Goal: Task Accomplishment & Management: Manage account settings

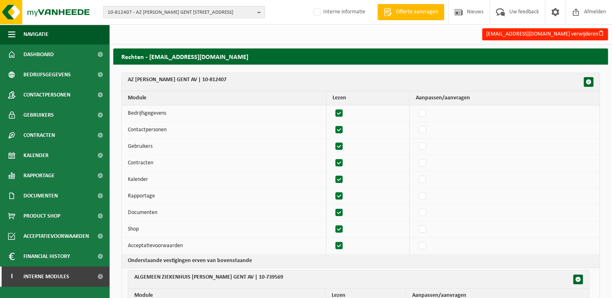
click at [129, 12] on span "10-812407 - AZ JAN PALFIJN GENT AV - 9000 GENT, WATERSPORTLAAN 5" at bounding box center [181, 12] width 146 height 12
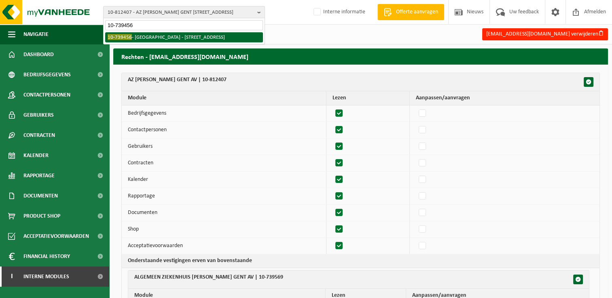
type input "10-739456"
click at [129, 41] on li "10-739456 - DC D'OUDE STOASIE ZEEBRUGGE - 8380 ZEEBRUGGE, OCMW BRUGGE VENETIEST…" at bounding box center [184, 37] width 158 height 10
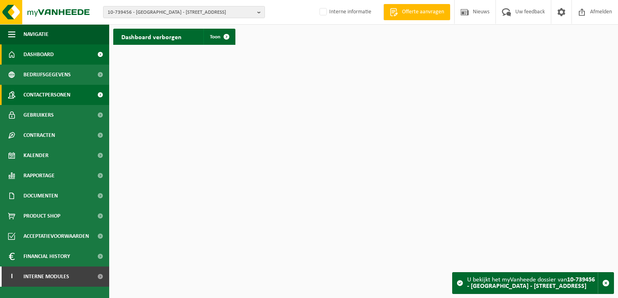
click at [50, 96] on span "Contactpersonen" at bounding box center [46, 95] width 47 height 20
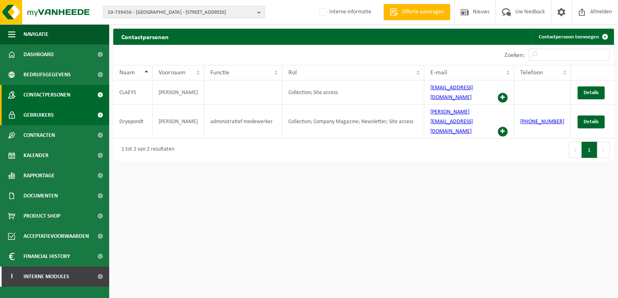
click at [50, 117] on span "Gebruikers" at bounding box center [38, 115] width 30 height 20
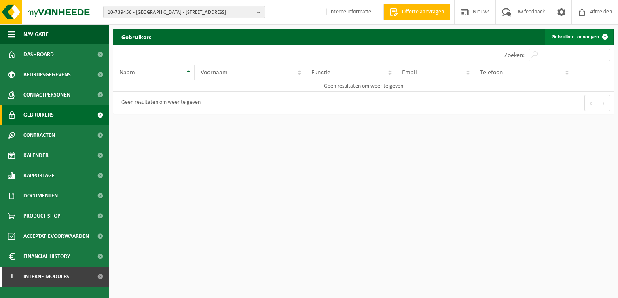
click at [567, 40] on link "Gebruiker toevoegen" at bounding box center [579, 37] width 68 height 16
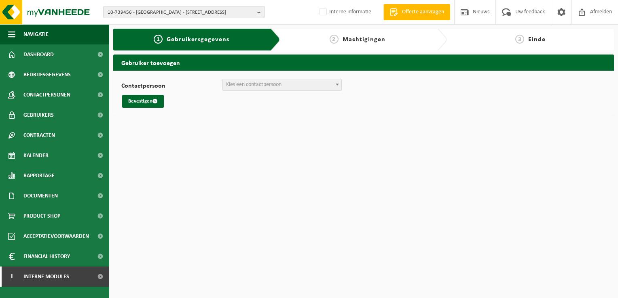
click at [323, 80] on span "Kies een contactpersoon" at bounding box center [282, 84] width 118 height 11
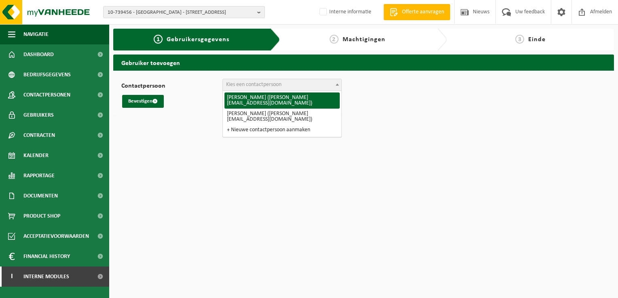
select select "102668"
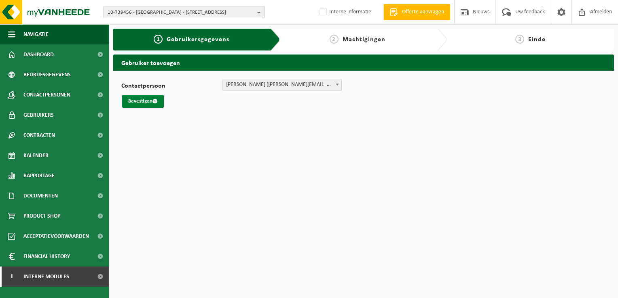
click at [145, 105] on button "Bevestigen" at bounding box center [143, 101] width 42 height 13
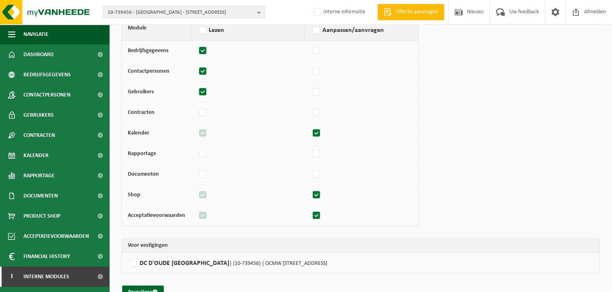
scroll to position [80, 0]
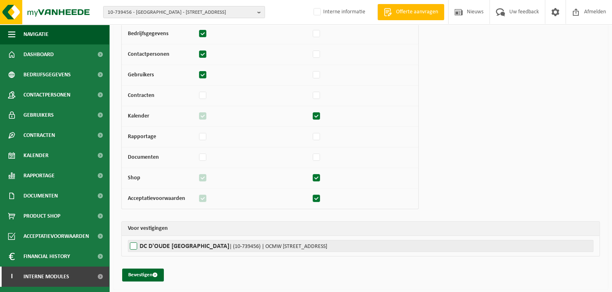
click at [141, 245] on label"] "DC D'OUDE STOASIE ZEEBRUGGE | (10-739456) | OCMW BRUGGE VENETIESTSRAAT 1, 8380 …" at bounding box center [361, 246] width 466 height 12
click at [141, 245] on input "DC D'OUDE STOASIE ZEEBRUGGE | (10-739456) | OCMW BRUGGE VENETIESTSRAAT 1, 8380 …" at bounding box center [434, 246] width 612 height 12
checkbox input "true"
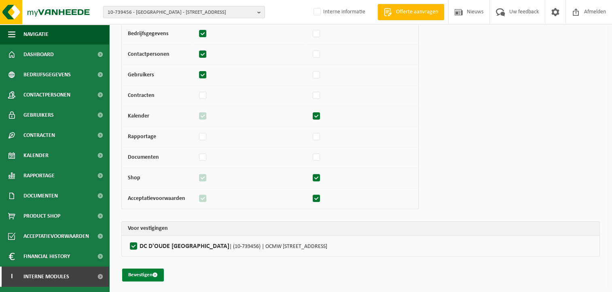
click at [147, 274] on button "Bevestigen" at bounding box center [143, 275] width 42 height 13
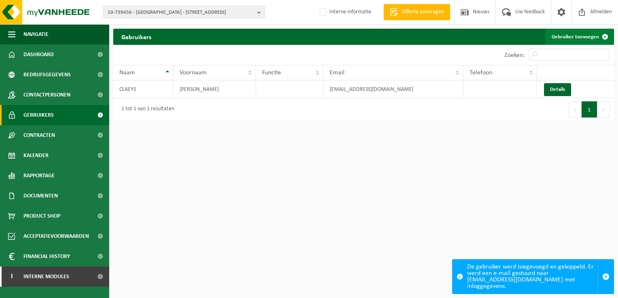
click at [588, 34] on link "Gebruiker toevoegen" at bounding box center [579, 37] width 68 height 16
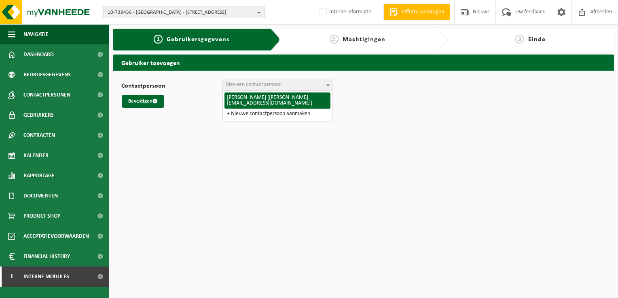
click at [279, 88] on span "Kies een contactpersoon" at bounding box center [253, 85] width 55 height 6
select select "128428"
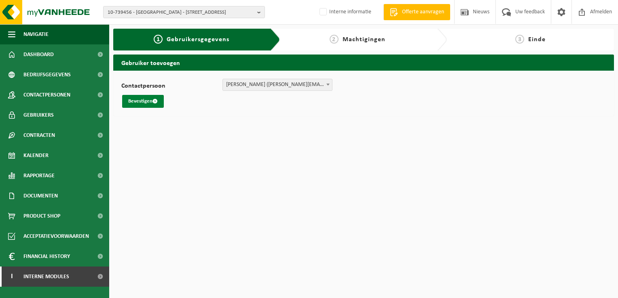
click at [139, 104] on button "Bevestigen" at bounding box center [143, 101] width 42 height 13
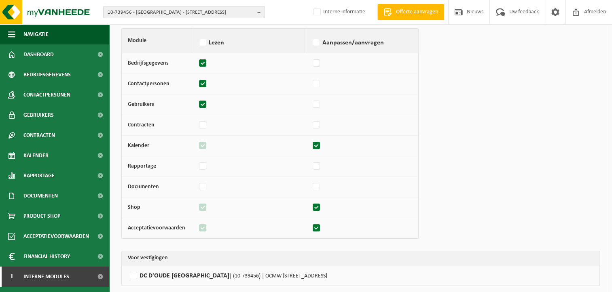
scroll to position [80, 0]
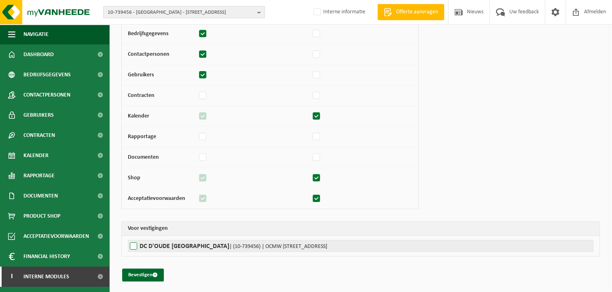
click at [134, 245] on label"] "DC D'OUDE STOASIE ZEEBRUGGE | (10-739456) | OCMW BRUGGE VENETIESTSRAAT 1, 8380 …" at bounding box center [361, 246] width 466 height 12
click at [134, 245] on input "DC D'OUDE STOASIE ZEEBRUGGE | (10-739456) | OCMW BRUGGE VENETIESTSRAAT 1, 8380 …" at bounding box center [434, 246] width 612 height 12
checkbox input "true"
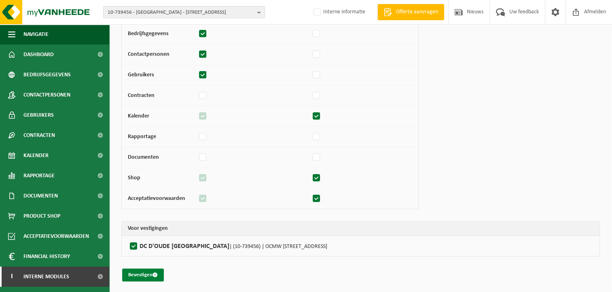
click at [142, 274] on button "Bevestigen" at bounding box center [143, 275] width 42 height 13
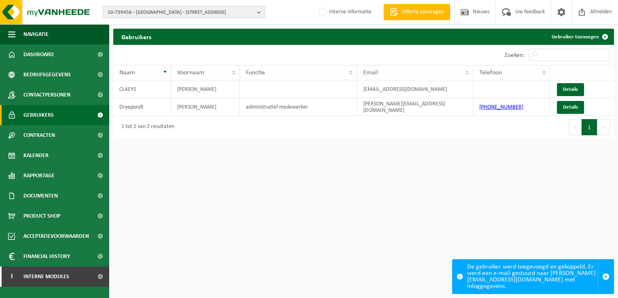
click at [123, 12] on span "10-739456 - [GEOGRAPHIC_DATA] - [STREET_ADDRESS]" at bounding box center [181, 12] width 146 height 12
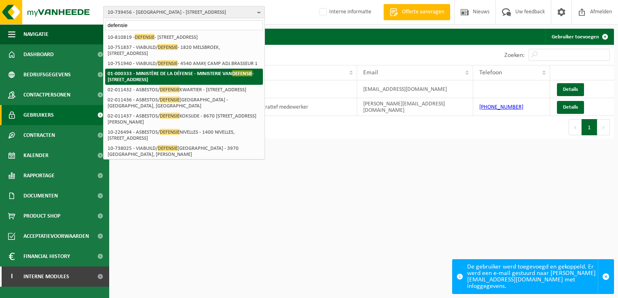
type input "defensie"
click at [139, 82] on strong "01-000333 - MINISTÈRE DE LA DÉFENSE - MINISTERIE VAN DEFENSIE - 1140 EVERE, [ST…" at bounding box center [181, 76] width 146 height 12
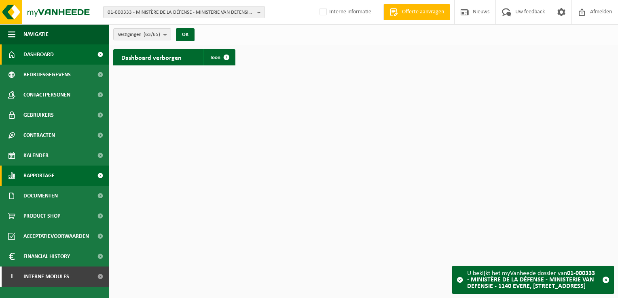
click at [50, 174] on span "Rapportage" at bounding box center [38, 176] width 31 height 20
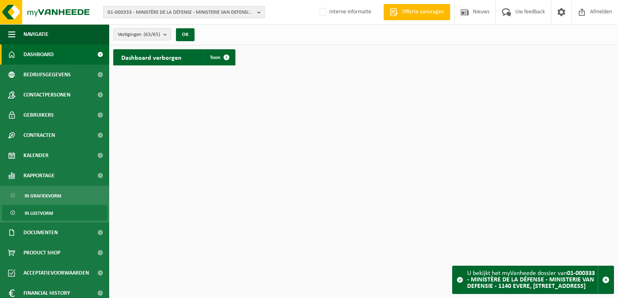
click at [42, 214] on span "In lijstvorm" at bounding box center [39, 213] width 28 height 15
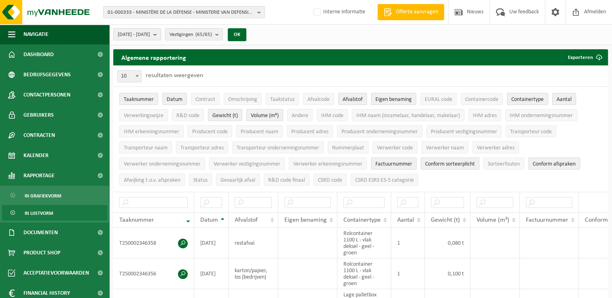
click at [161, 34] on b "submit" at bounding box center [156, 34] width 7 height 11
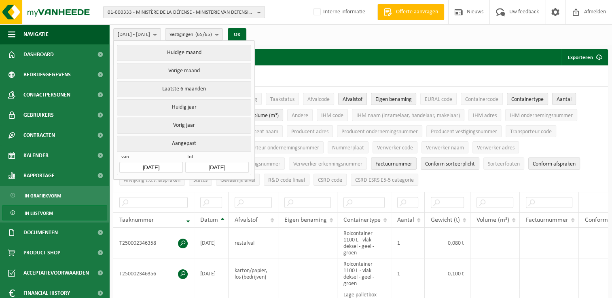
click at [168, 166] on input "[DATE]" at bounding box center [150, 167] width 63 height 11
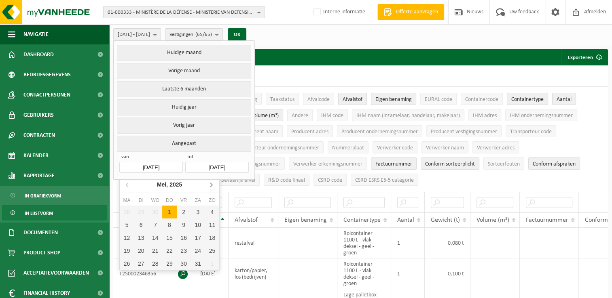
click at [211, 185] on icon at bounding box center [211, 184] width 13 height 13
click at [142, 212] on div "1" at bounding box center [141, 212] width 14 height 13
type input "[DATE]"
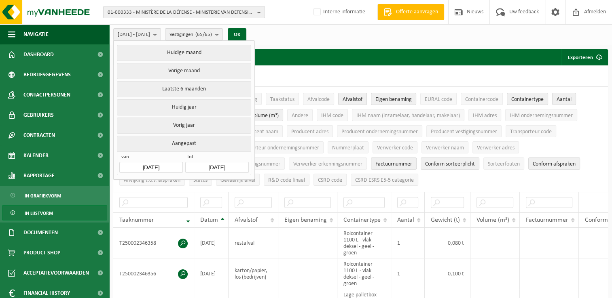
click at [228, 165] on input "[DATE]" at bounding box center [216, 167] width 63 height 11
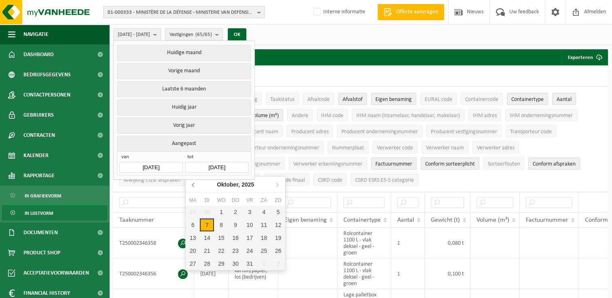
click at [191, 186] on icon at bounding box center [193, 184] width 13 height 13
click at [210, 264] on div "30" at bounding box center [207, 264] width 14 height 13
type input "[DATE]"
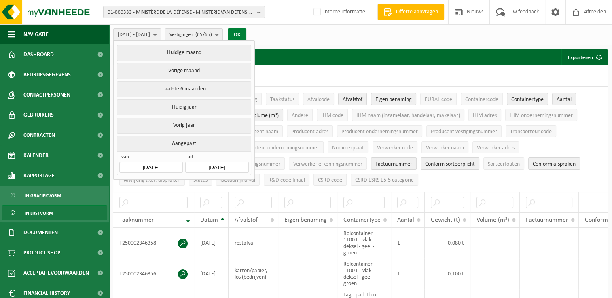
click at [246, 34] on button "OK" at bounding box center [237, 34] width 19 height 13
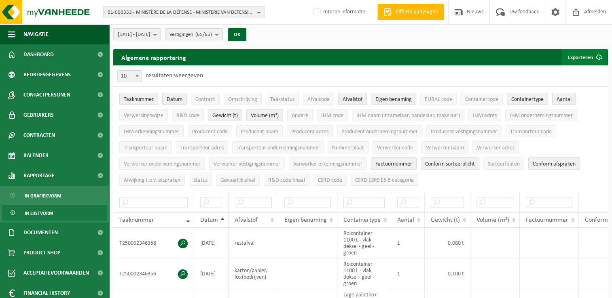
click at [579, 55] on button "Exporteren" at bounding box center [584, 57] width 46 height 16
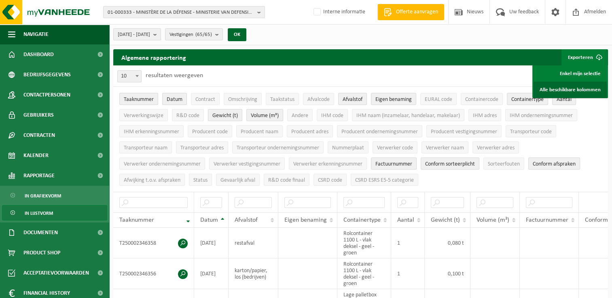
click at [577, 89] on link "Alle beschikbare kolommen" at bounding box center [569, 90] width 73 height 16
